Goal: Find specific page/section

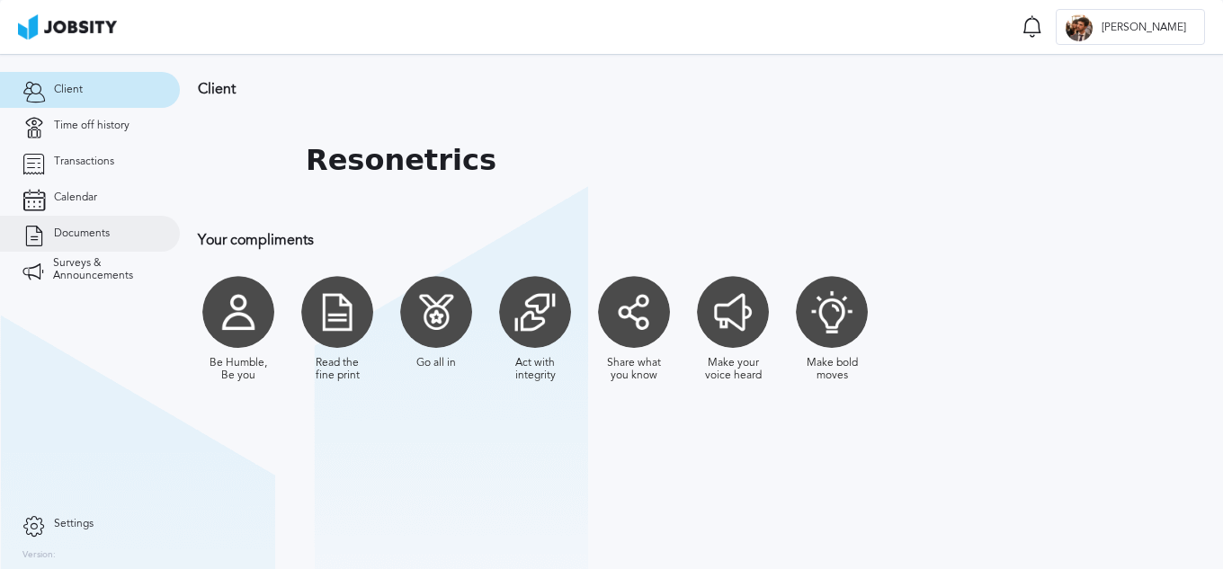
click at [80, 221] on link "Documents" at bounding box center [90, 234] width 180 height 36
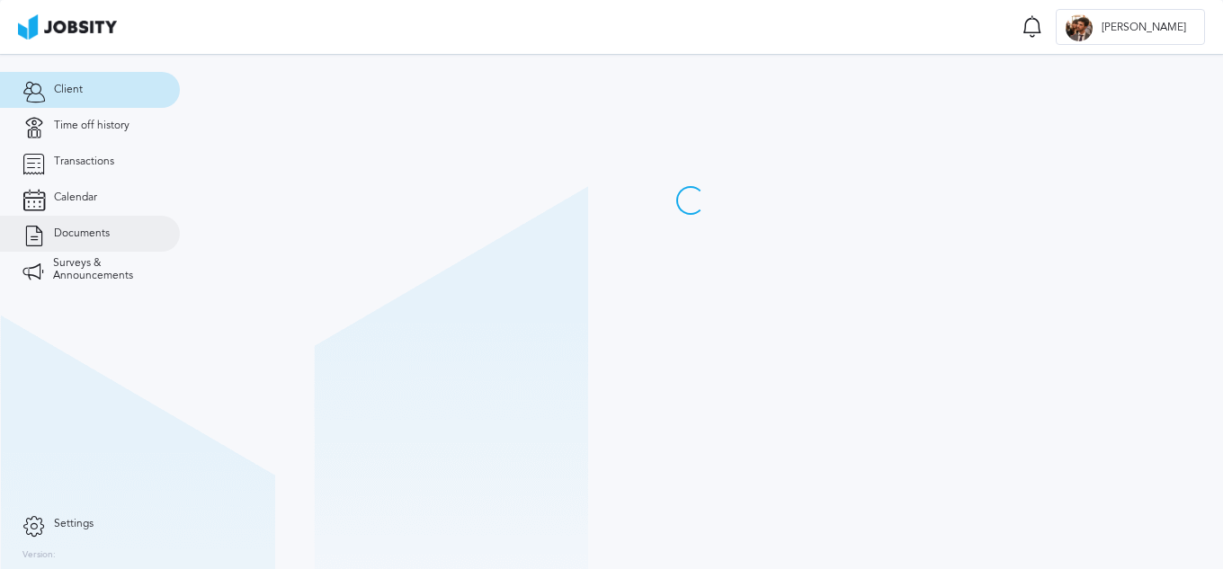
click at [78, 234] on span "Documents" at bounding box center [82, 233] width 56 height 13
